Goal: Task Accomplishment & Management: Manage account settings

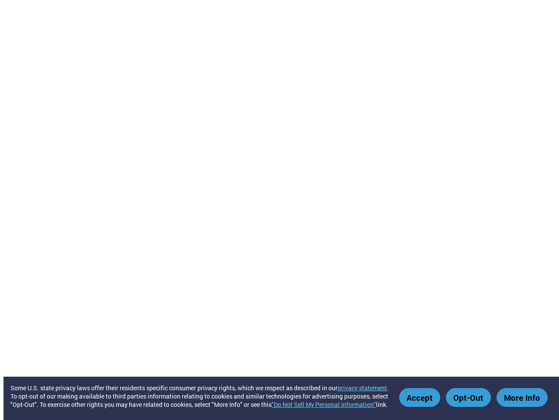
click at [328, 404] on link ""Do Not Sell My Personal Information"" at bounding box center [324, 404] width 104 height 8
click at [422, 397] on button "Accept" at bounding box center [419, 397] width 41 height 19
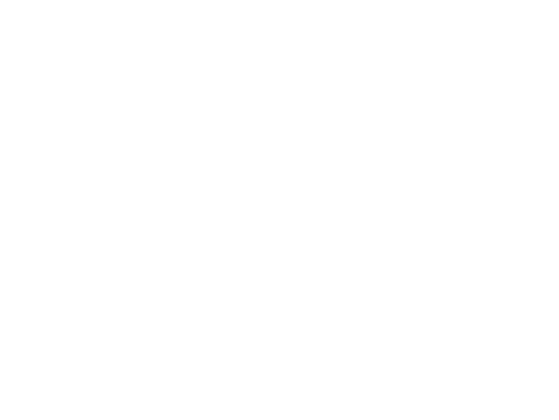
click at [470, 397] on button "Opt-Out" at bounding box center [468, 397] width 45 height 19
click at [523, 3] on html "Some U.S. state privacy laws offer their residents specific consumer privacy ri…" at bounding box center [279, 1] width 559 height 3
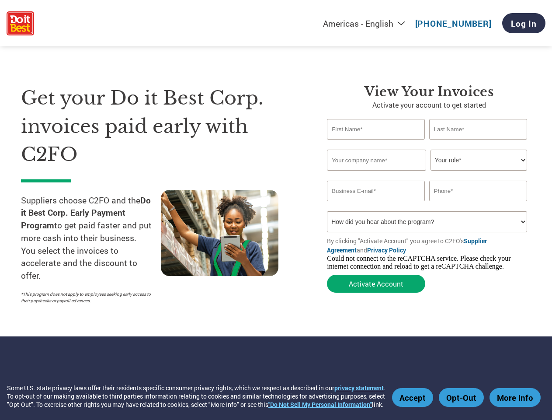
click at [197, 400] on div "Some U.S. state privacy laws offer their residents specific consumer privacy ri…" at bounding box center [197, 395] width 381 height 25
click at [414, 388] on button "Accept" at bounding box center [412, 397] width 41 height 19
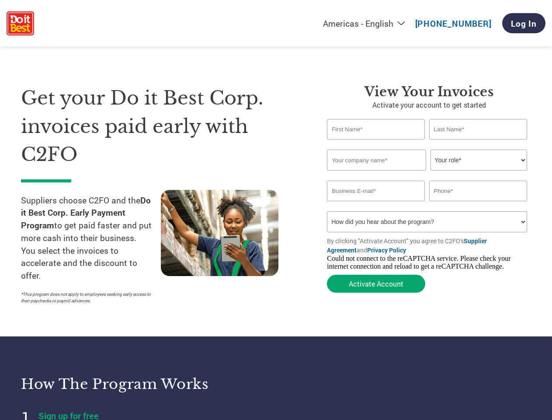
click at [462, 388] on button "Opt-Out" at bounding box center [461, 397] width 45 height 19
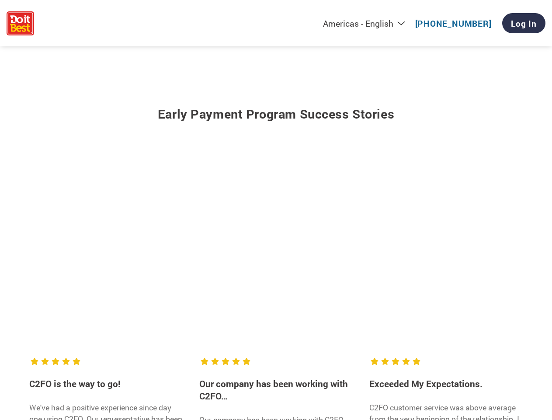
scroll to position [227, 0]
